Goal: Information Seeking & Learning: Learn about a topic

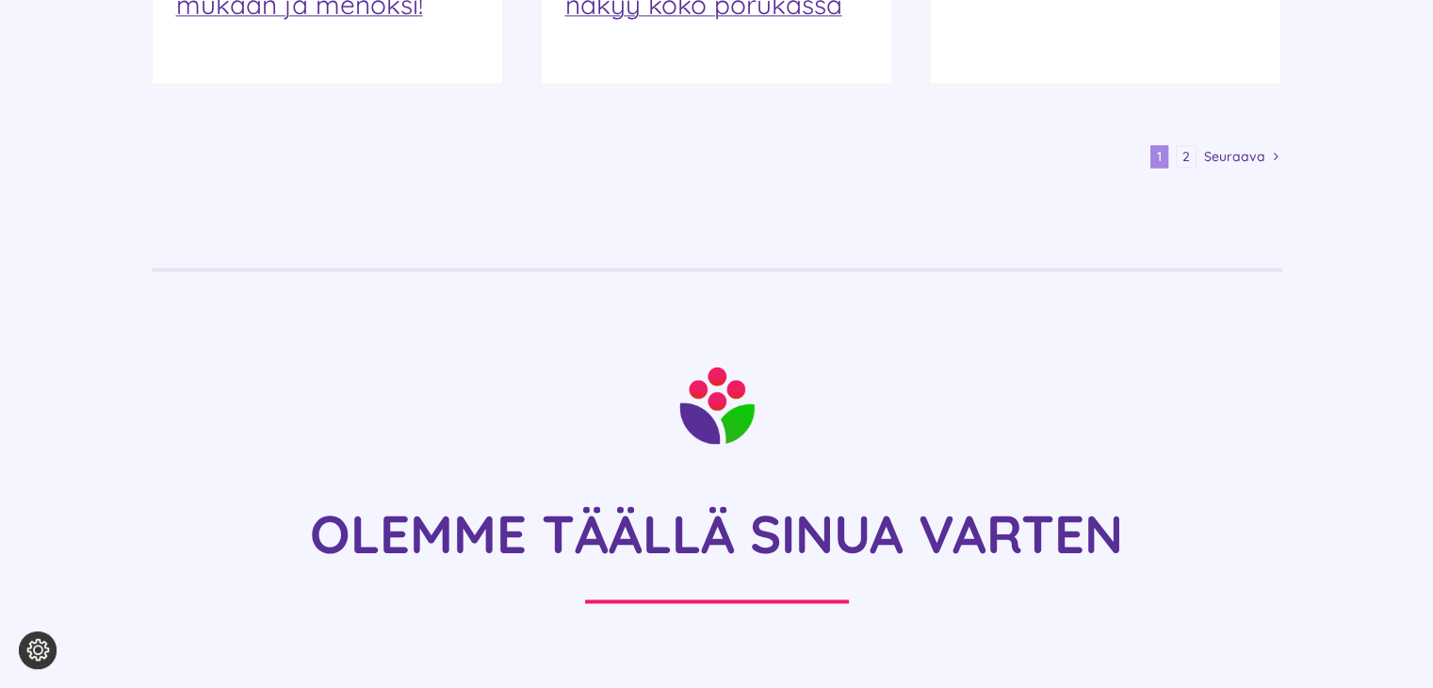
scroll to position [2733, 0]
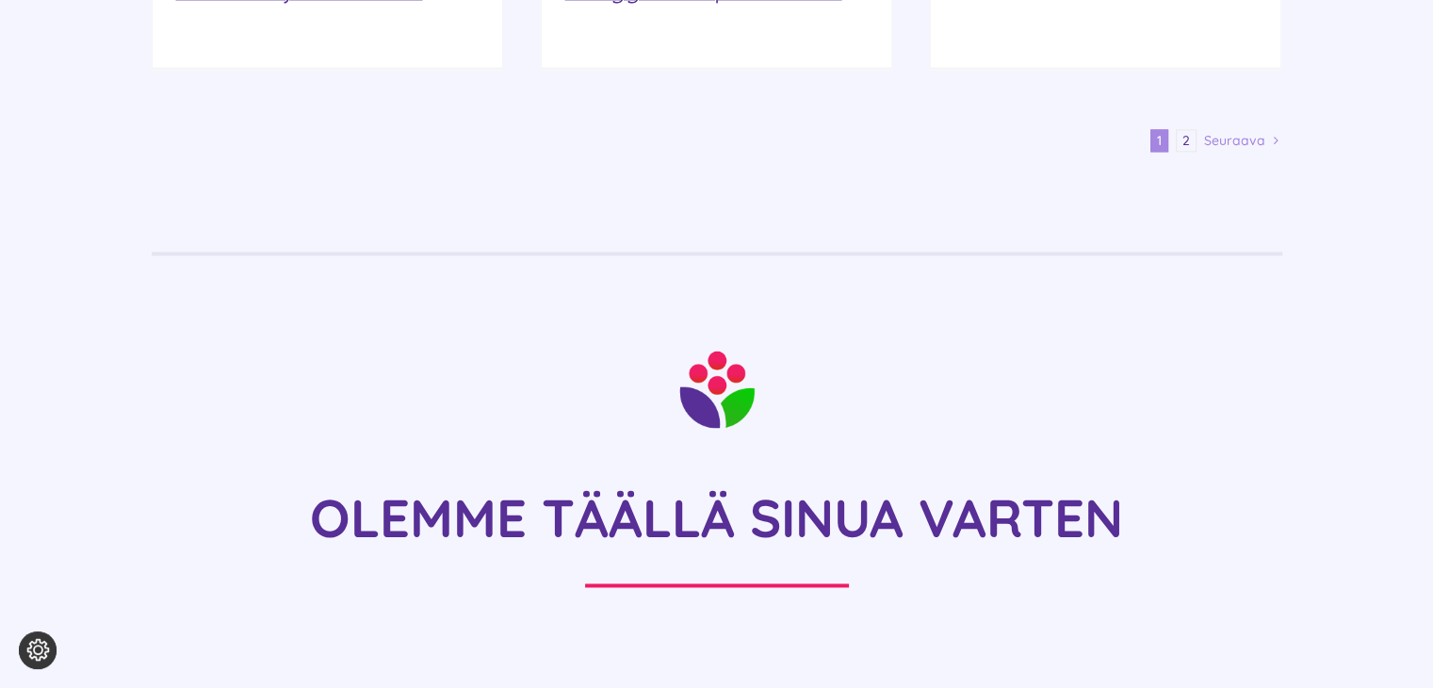
click at [1251, 126] on span "Seuraava" at bounding box center [1234, 140] width 61 height 28
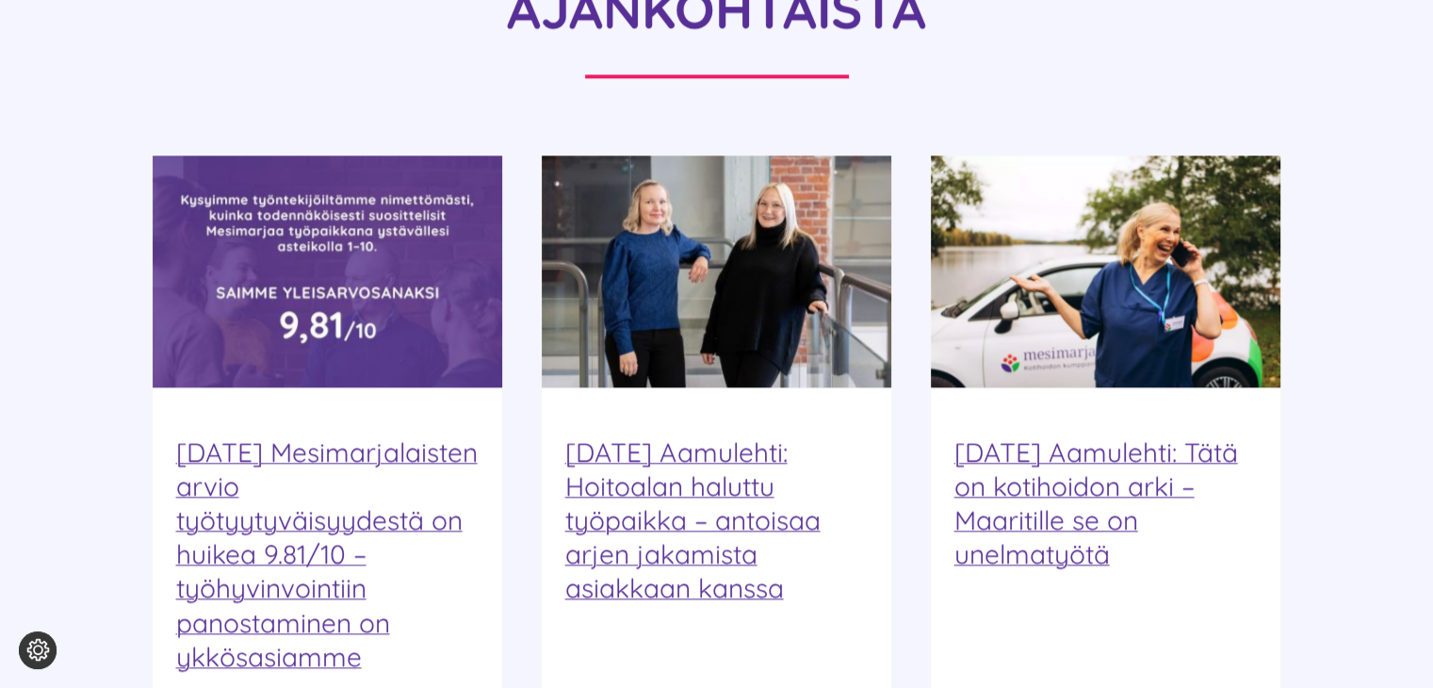
scroll to position [2167, 0]
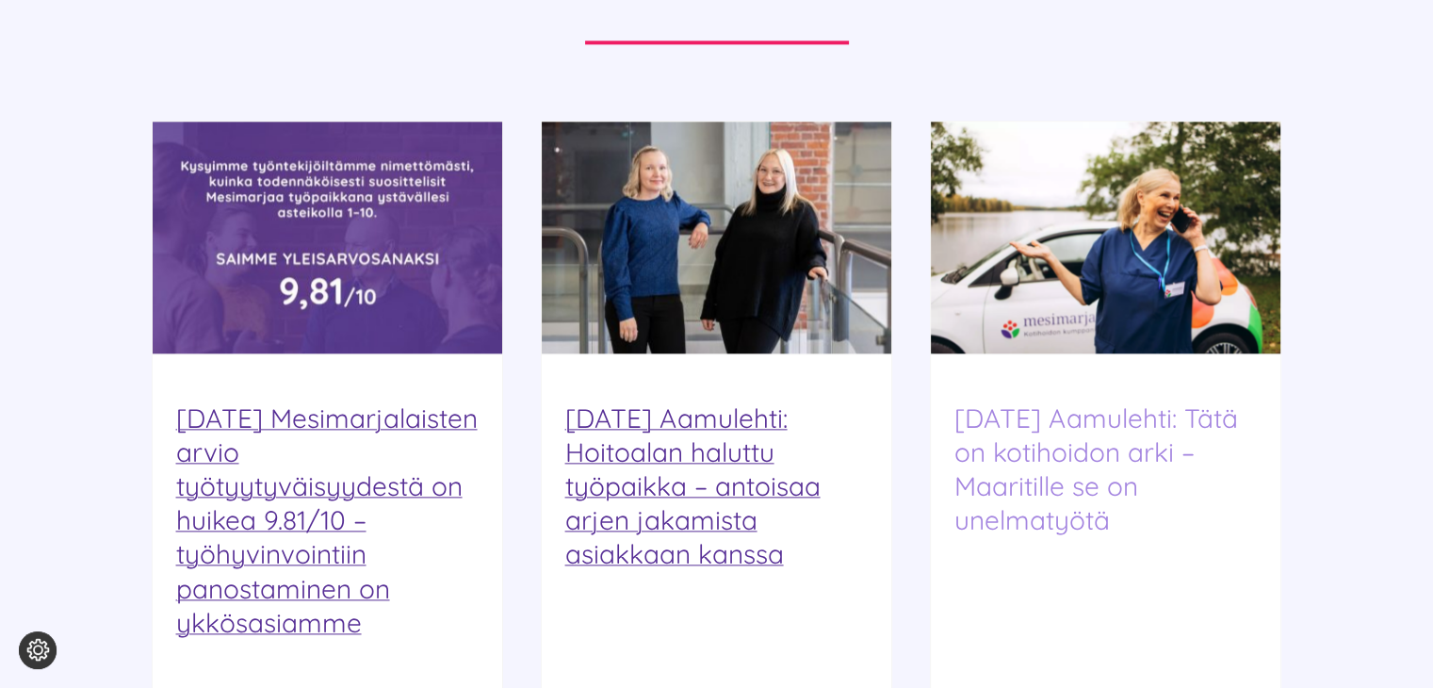
click at [1150, 412] on link "[DATE] Aamulehti: Tätä on kotihoidon arki – Maaritille se on unelmatyötä" at bounding box center [1096, 468] width 284 height 135
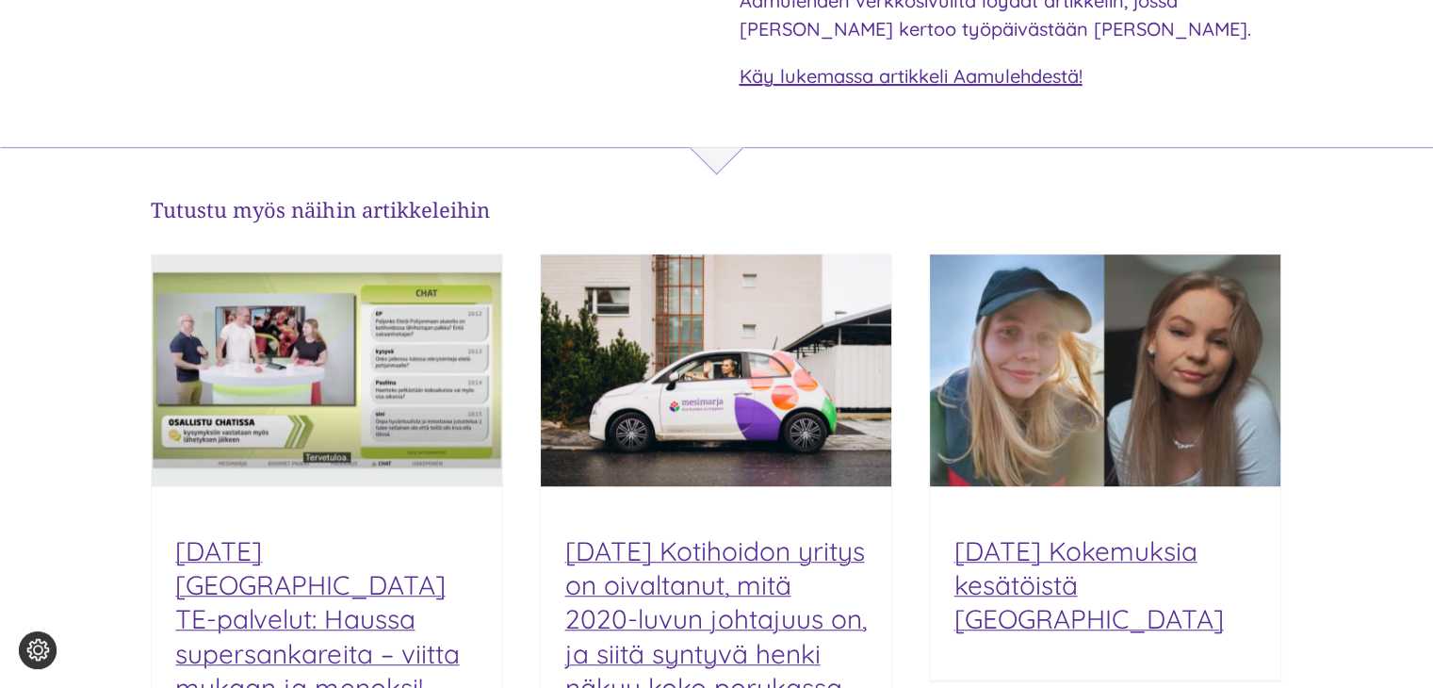
scroll to position [1508, 0]
